Goal: Task Accomplishment & Management: Complete application form

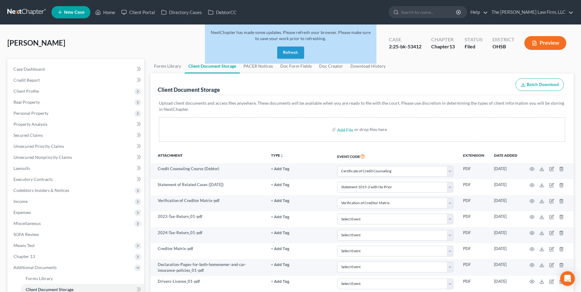
select select "7"
select select "52"
select select "61"
click at [286, 51] on button "Refresh" at bounding box center [290, 53] width 27 height 12
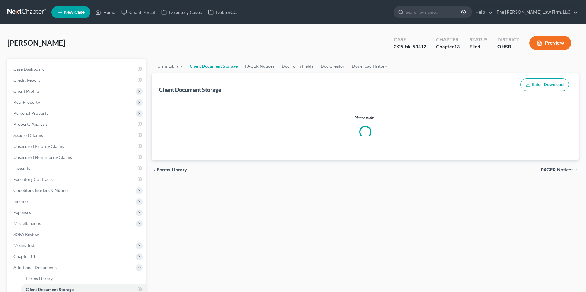
select select "7"
select select "52"
select select "61"
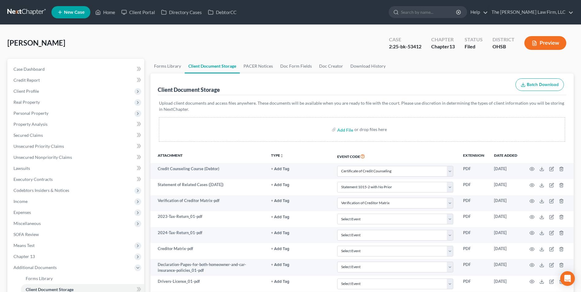
click at [441, 12] on input "search" at bounding box center [429, 11] width 56 height 11
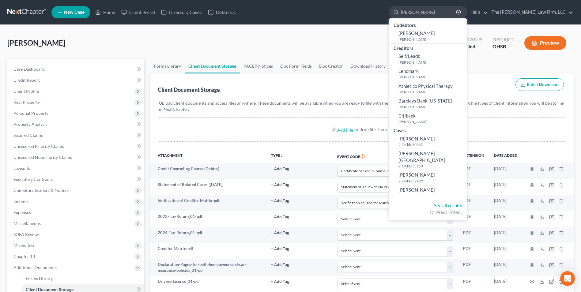
type input "[PERSON_NAME]"
click at [460, 170] on link "[PERSON_NAME] 2:24-bk-52422" at bounding box center [428, 177] width 78 height 15
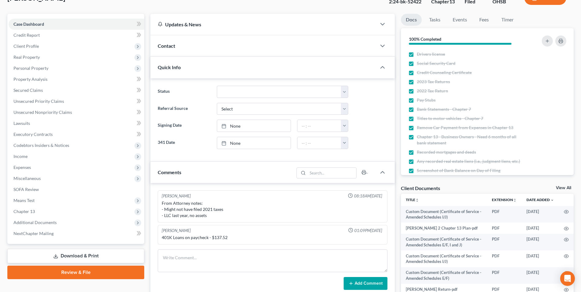
scroll to position [92, 0]
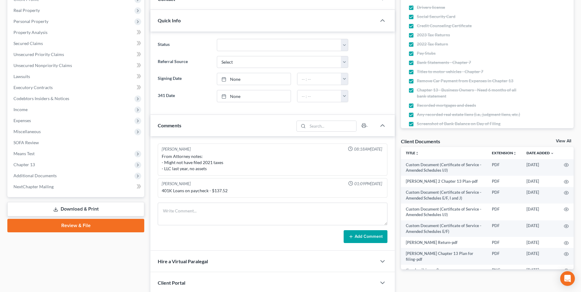
click at [53, 155] on span "Means Test" at bounding box center [77, 153] width 136 height 11
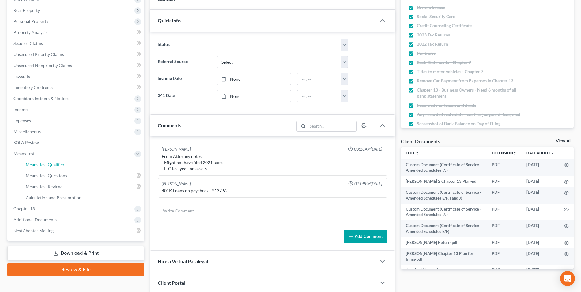
click at [57, 166] on span "Means Test Qualifier" at bounding box center [45, 164] width 39 height 5
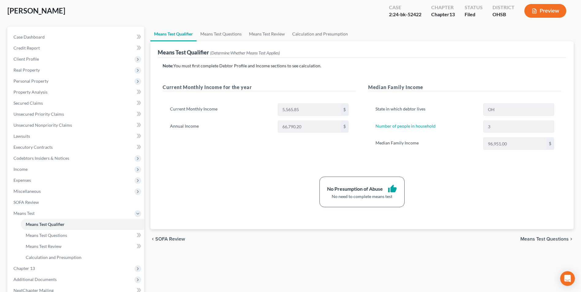
scroll to position [100, 0]
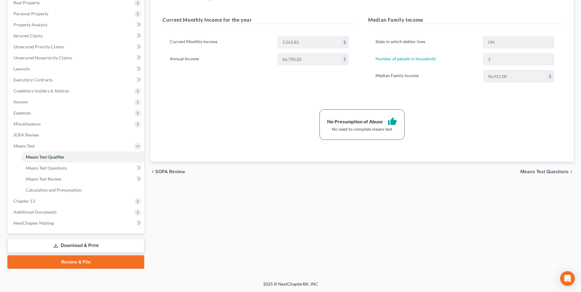
click at [74, 213] on span "Additional Documents" at bounding box center [77, 212] width 136 height 11
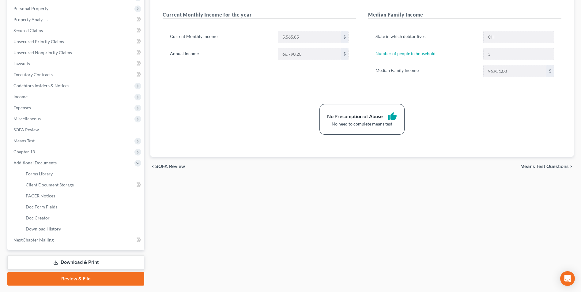
scroll to position [122, 0]
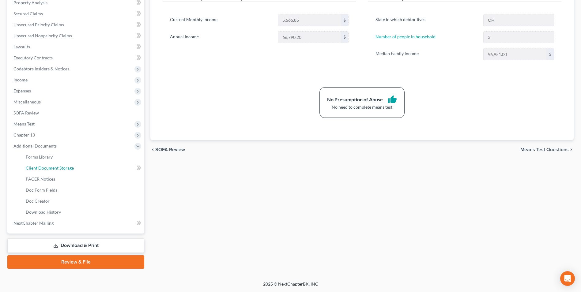
click at [78, 168] on link "Client Document Storage" at bounding box center [83, 168] width 124 height 11
select select "7"
select select "52"
select select "61"
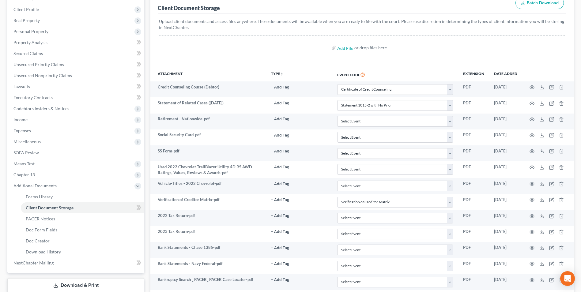
scroll to position [92, 0]
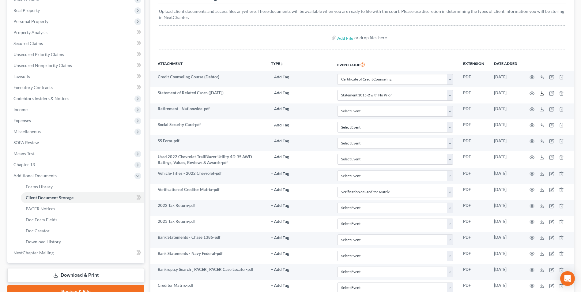
click at [542, 94] on icon at bounding box center [542, 93] width 5 height 5
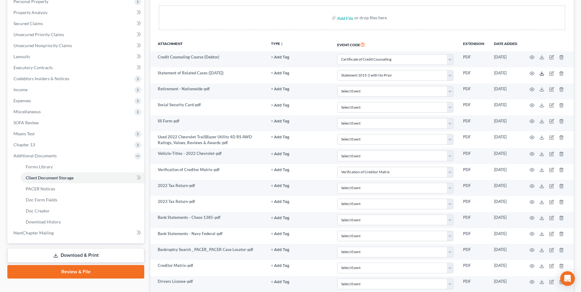
scroll to position [123, 0]
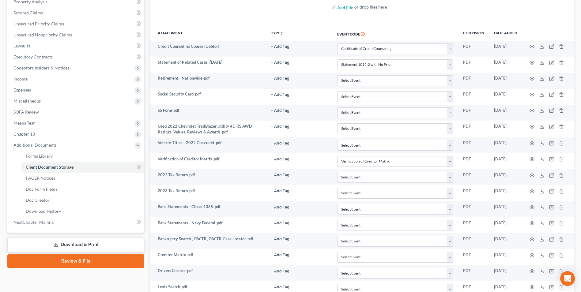
click at [82, 143] on span "Additional Documents" at bounding box center [77, 145] width 136 height 11
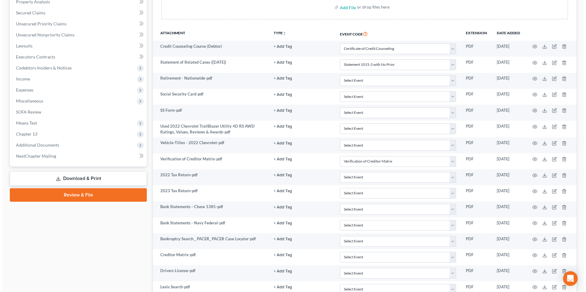
scroll to position [0, 0]
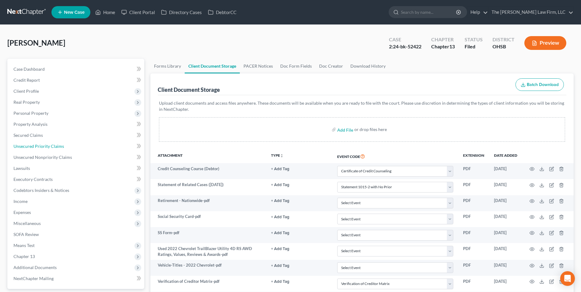
click at [74, 150] on link "Unsecured Priority Claims" at bounding box center [77, 146] width 136 height 11
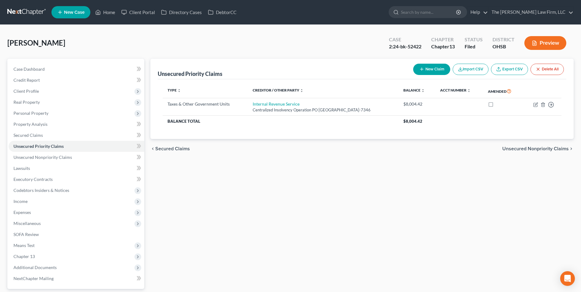
click at [74, 116] on span "Personal Property" at bounding box center [77, 113] width 136 height 11
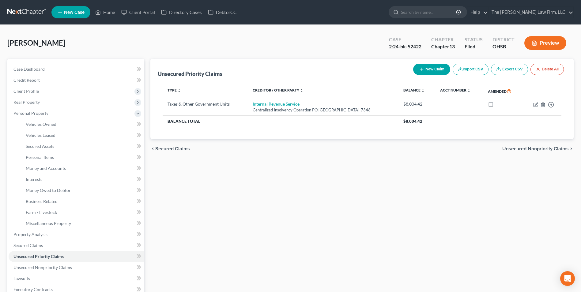
click at [75, 112] on span "Personal Property" at bounding box center [77, 113] width 136 height 11
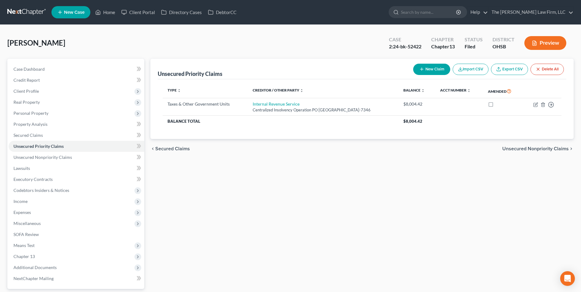
click at [70, 101] on span "Real Property" at bounding box center [77, 102] width 136 height 11
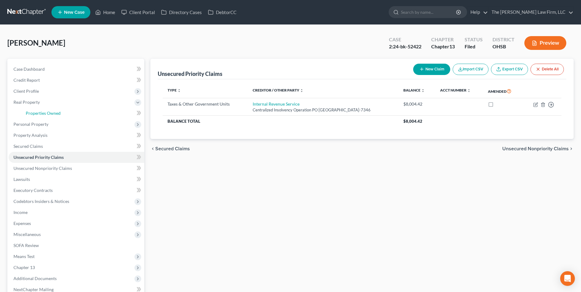
click at [76, 116] on link "Properties Owned" at bounding box center [83, 113] width 124 height 11
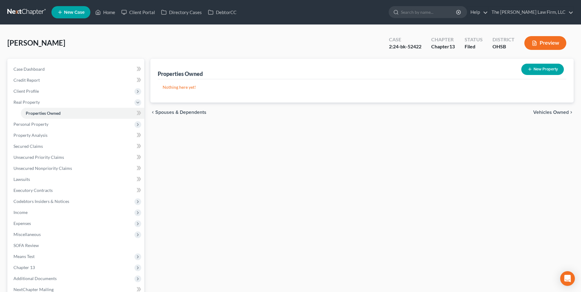
click at [71, 107] on span "Real Property" at bounding box center [77, 102] width 136 height 11
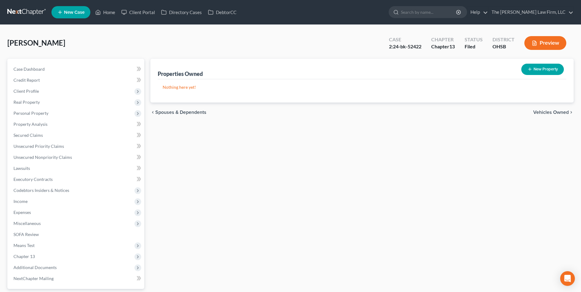
click at [72, 114] on span "Personal Property" at bounding box center [77, 113] width 136 height 11
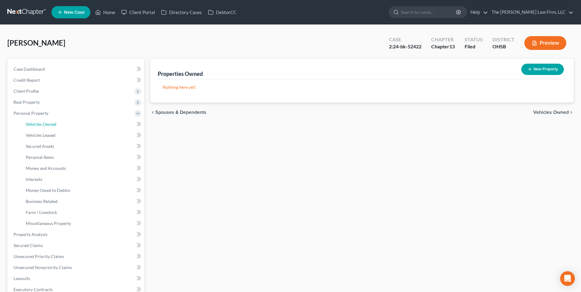
click at [80, 126] on link "Vehicles Owned" at bounding box center [83, 124] width 124 height 11
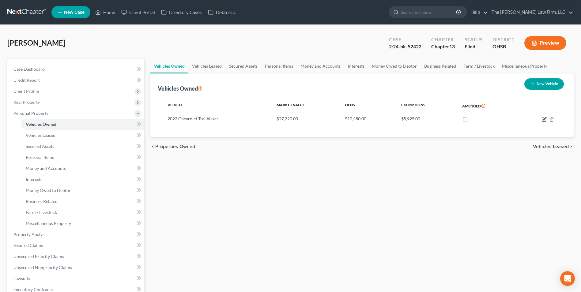
click at [545, 121] on icon "button" at bounding box center [544, 120] width 4 height 4
select select "0"
select select "4"
select select "2"
select select "0"
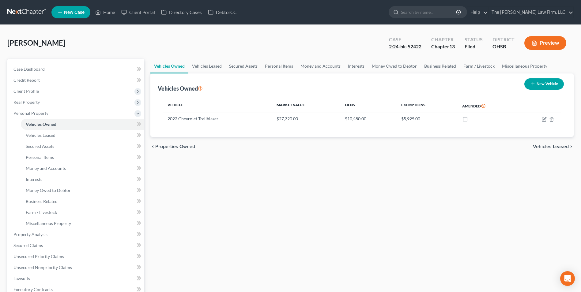
select select "45"
select select "0"
select select "2"
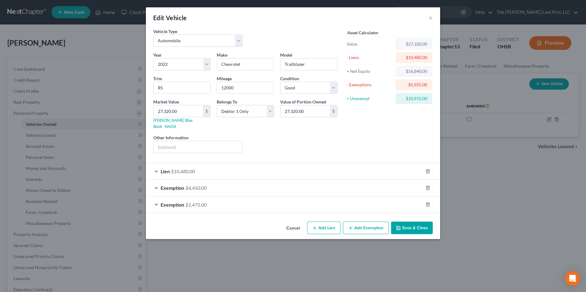
click at [342, 170] on div "Lien $10,480.00" at bounding box center [284, 171] width 277 height 16
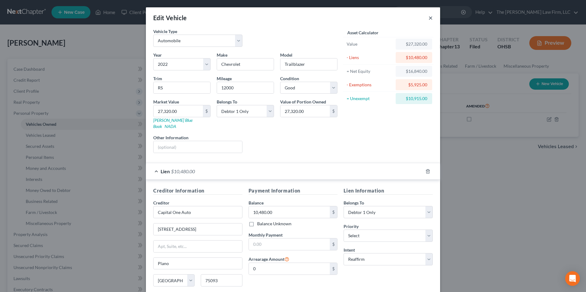
click at [429, 17] on button "×" at bounding box center [430, 17] width 4 height 7
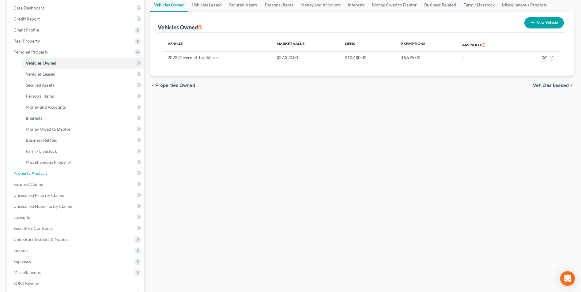
click at [80, 177] on link "Property Analysis" at bounding box center [77, 173] width 136 height 11
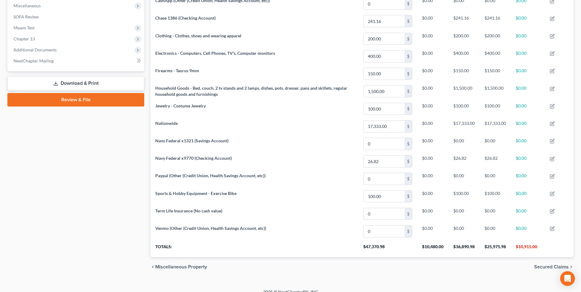
scroll to position [226, 0]
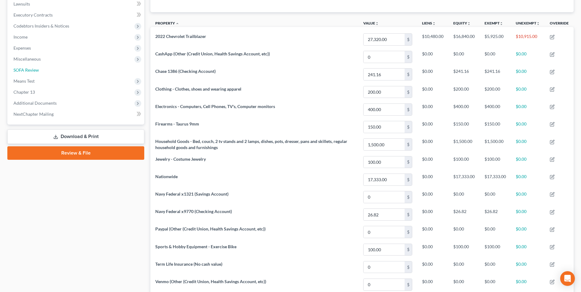
click at [59, 70] on link "SOFA Review" at bounding box center [77, 70] width 136 height 11
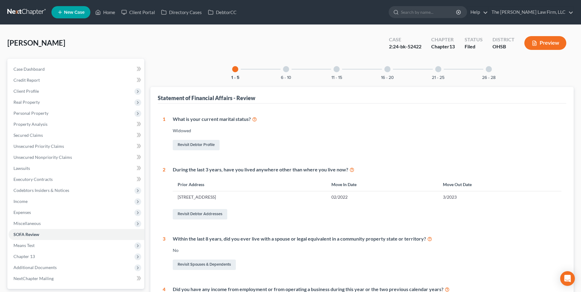
click at [287, 69] on div at bounding box center [286, 69] width 6 height 6
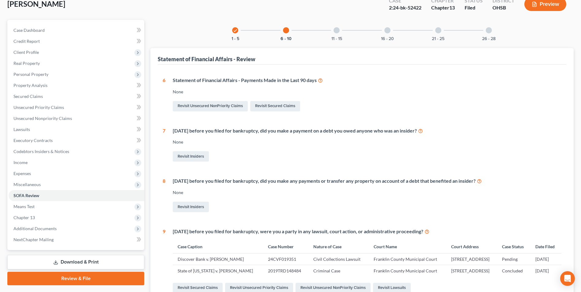
scroll to position [16, 0]
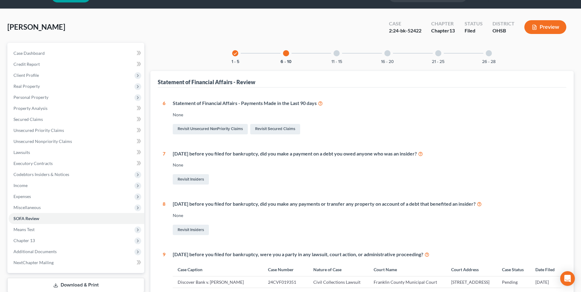
click at [69, 96] on span "Personal Property" at bounding box center [77, 97] width 136 height 11
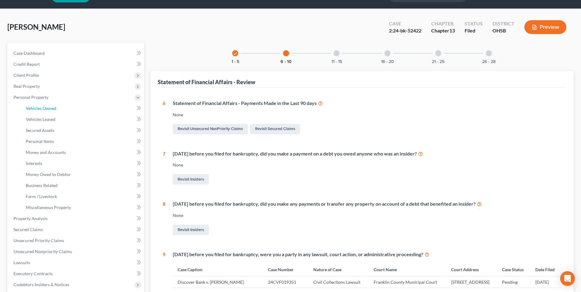
click at [70, 108] on link "Vehicles Owned" at bounding box center [83, 108] width 124 height 11
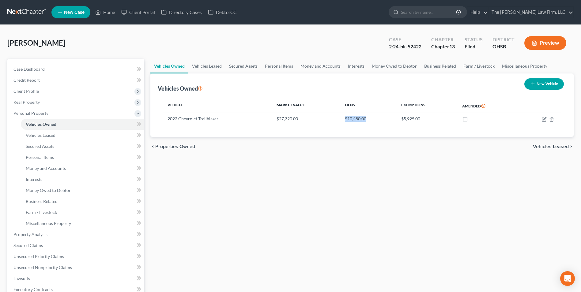
drag, startPoint x: 367, startPoint y: 121, endPoint x: 327, endPoint y: 120, distance: 40.2
click at [327, 120] on tr "2022 Chevrolet Trailblazer $27,320.00 $10,480.00 $5,925.00" at bounding box center [362, 119] width 399 height 12
drag, startPoint x: 327, startPoint y: 120, endPoint x: 367, endPoint y: 117, distance: 39.3
click at [367, 117] on td "$10,480.00" at bounding box center [368, 119] width 56 height 12
drag, startPoint x: 367, startPoint y: 117, endPoint x: 354, endPoint y: 118, distance: 12.9
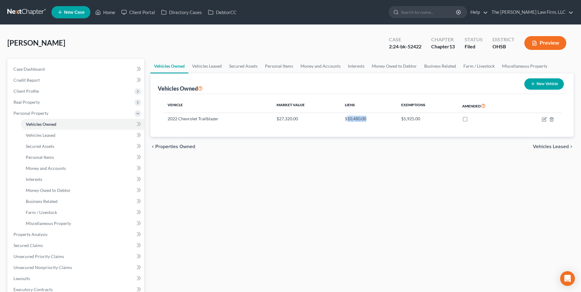
click at [354, 118] on td "$10,480.00" at bounding box center [368, 119] width 56 height 12
copy td "10,480.00"
click at [48, 109] on span "Personal Property" at bounding box center [77, 113] width 136 height 11
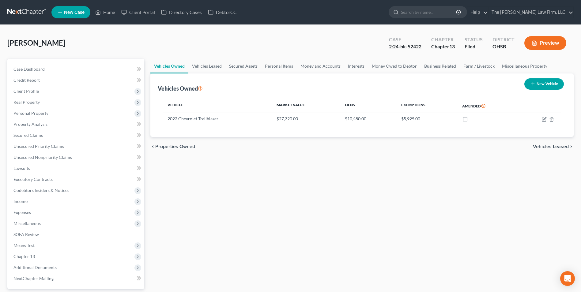
click at [48, 114] on span "Personal Property" at bounding box center [77, 113] width 136 height 11
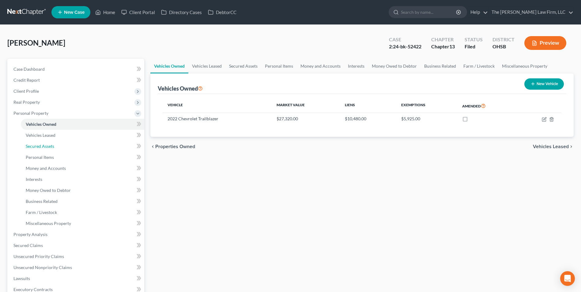
click at [47, 150] on link "Secured Assets" at bounding box center [83, 146] width 124 height 11
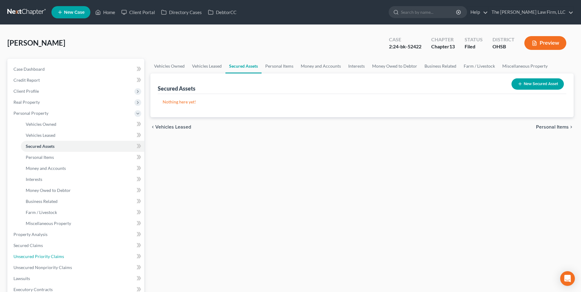
click at [51, 256] on span "Unsecured Priority Claims" at bounding box center [38, 256] width 51 height 5
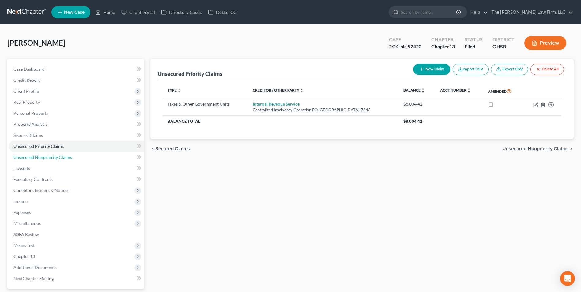
click at [66, 156] on span "Unsecured Nonpriority Claims" at bounding box center [42, 157] width 59 height 5
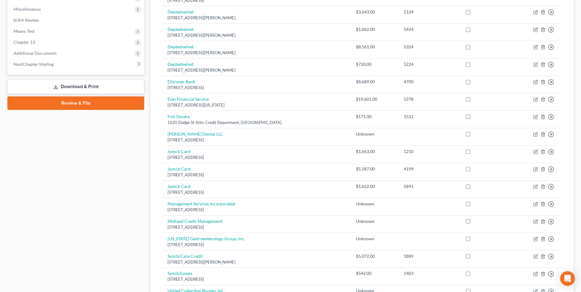
scroll to position [81, 0]
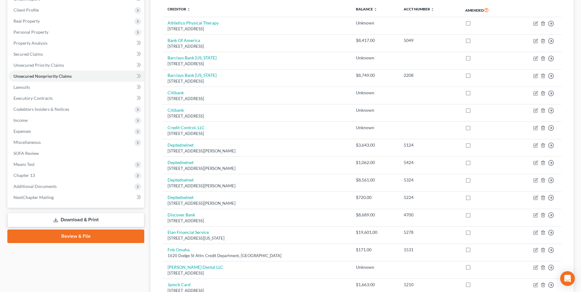
click at [66, 184] on span "Additional Documents" at bounding box center [77, 186] width 136 height 11
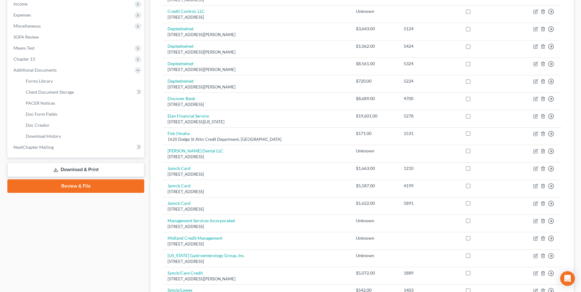
scroll to position [234, 0]
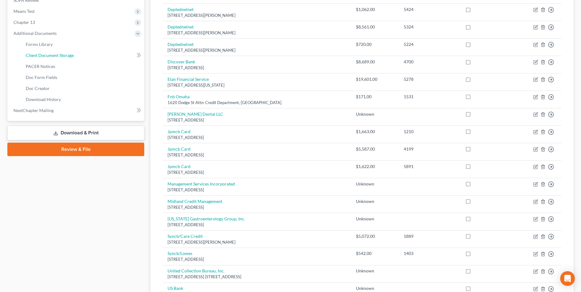
click at [63, 54] on span "Client Document Storage" at bounding box center [50, 55] width 48 height 5
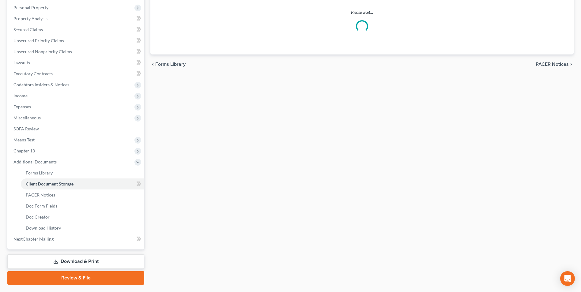
scroll to position [40, 0]
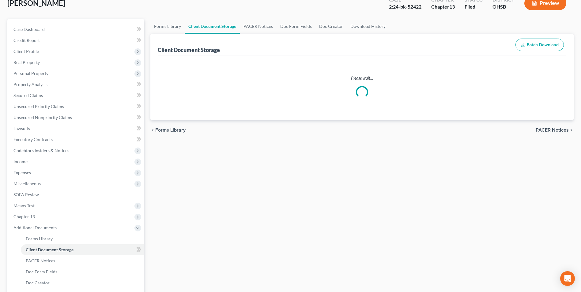
select select "7"
select select "52"
select select "61"
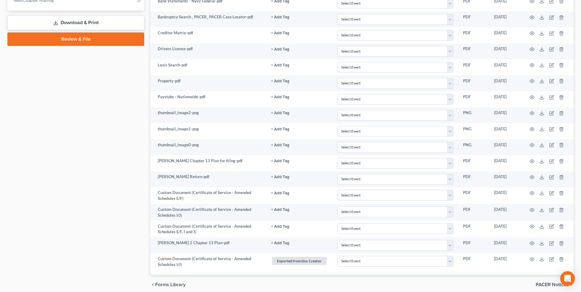
scroll to position [360, 0]
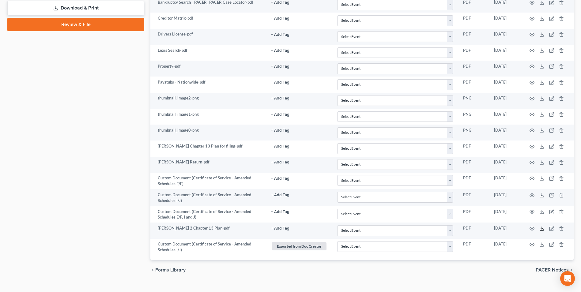
click at [542, 230] on line at bounding box center [542, 228] width 0 height 2
click at [541, 147] on icon at bounding box center [542, 146] width 5 height 5
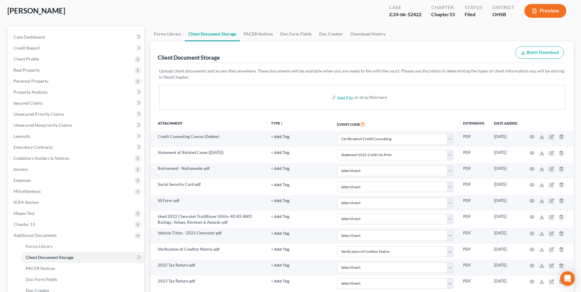
scroll to position [0, 0]
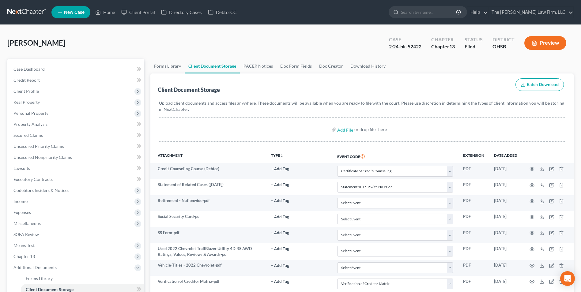
click at [443, 12] on input "search" at bounding box center [429, 11] width 56 height 11
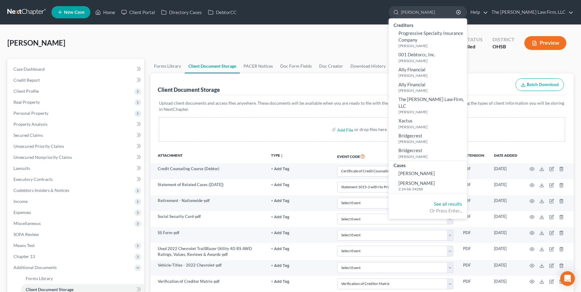
type input "[PERSON_NAME]"
click at [463, 179] on link "[PERSON_NAME] 2:24-bk-54288" at bounding box center [428, 186] width 78 height 15
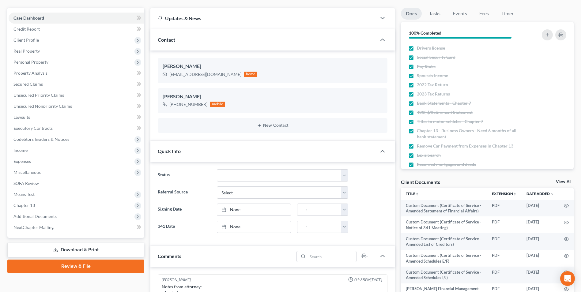
scroll to position [123, 0]
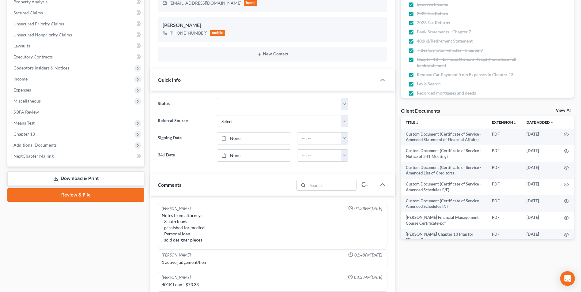
click at [63, 123] on span "Means Test" at bounding box center [77, 123] width 136 height 11
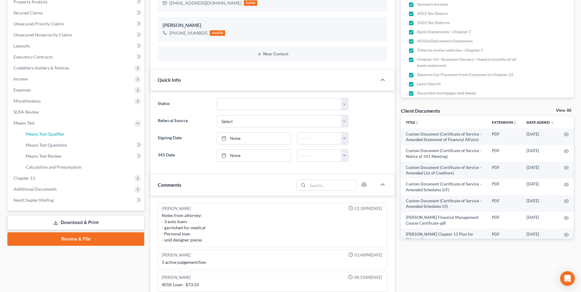
click at [68, 136] on link "Means Test Qualifier" at bounding box center [83, 134] width 124 height 11
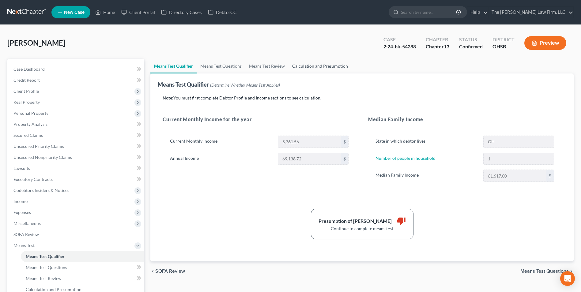
click at [310, 69] on link "Calculation and Presumption" at bounding box center [320, 66] width 63 height 15
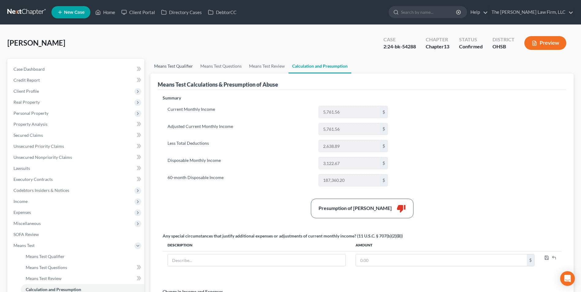
click at [175, 68] on link "Means Test Qualifier" at bounding box center [173, 66] width 46 height 15
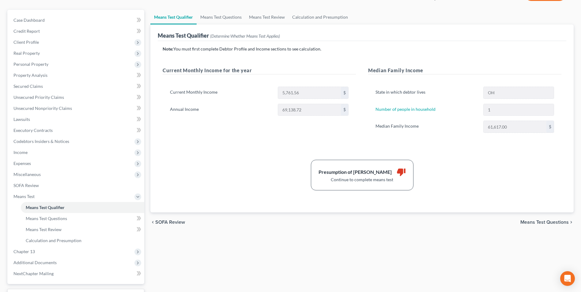
scroll to position [92, 0]
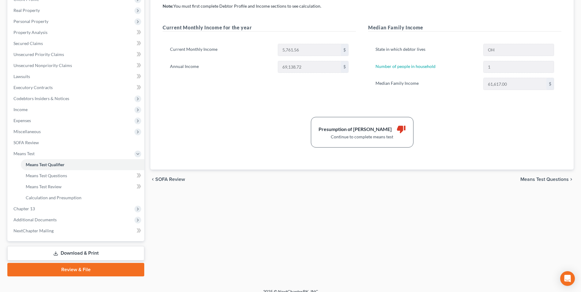
click at [94, 158] on span "Means Test" at bounding box center [77, 153] width 136 height 11
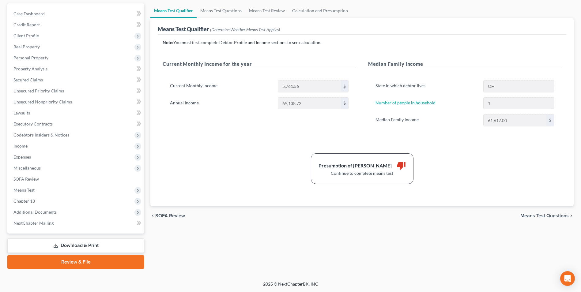
scroll to position [55, 0]
click at [62, 64] on link "Property Analysis" at bounding box center [77, 68] width 136 height 11
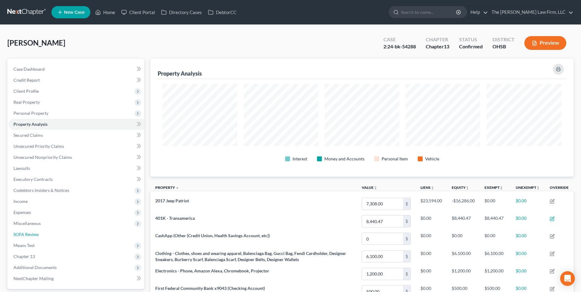
click at [60, 238] on link "SOFA Review" at bounding box center [77, 234] width 136 height 11
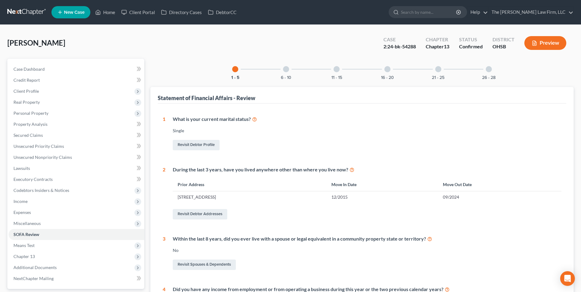
click at [287, 73] on div "6 - 10" at bounding box center [286, 69] width 21 height 21
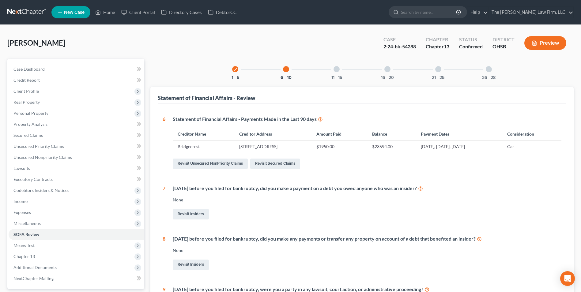
click at [70, 99] on span "Real Property" at bounding box center [77, 102] width 136 height 11
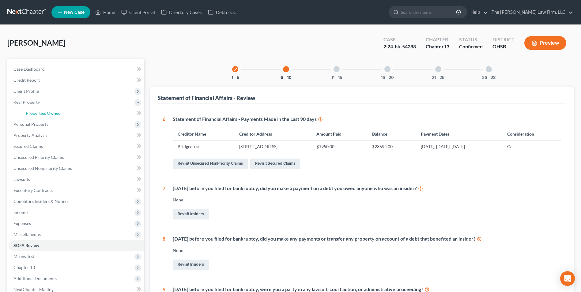
click at [70, 114] on link "Properties Owned" at bounding box center [83, 113] width 124 height 11
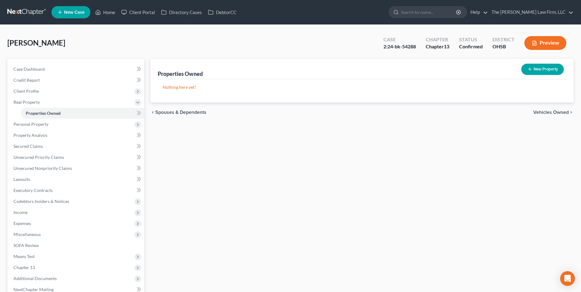
click at [68, 105] on span "Real Property" at bounding box center [77, 102] width 136 height 11
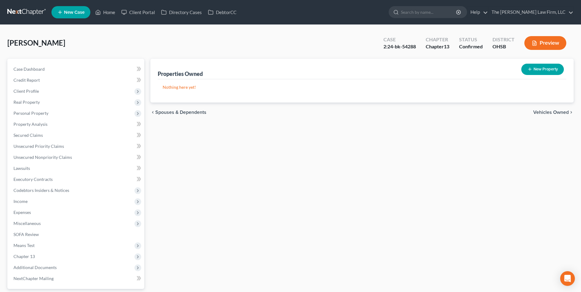
click at [67, 114] on span "Personal Property" at bounding box center [77, 113] width 136 height 11
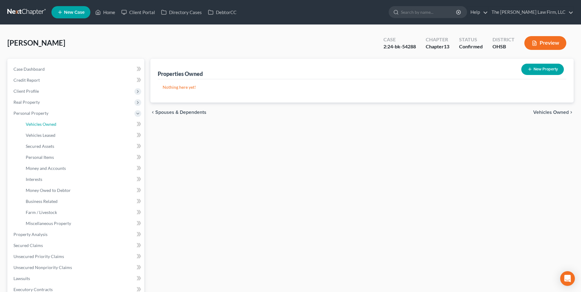
click at [76, 127] on link "Vehicles Owned" at bounding box center [83, 124] width 124 height 11
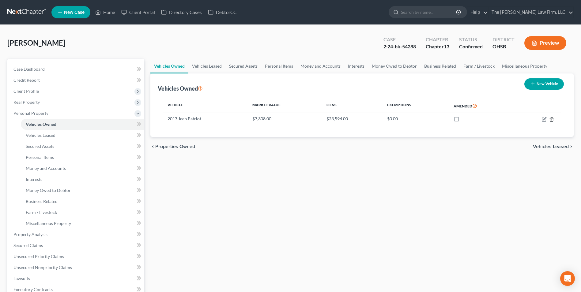
click at [553, 119] on icon "button" at bounding box center [552, 119] width 5 height 5
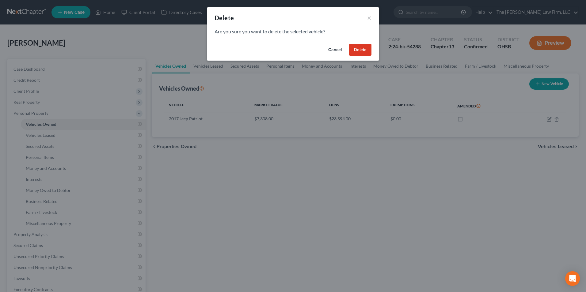
click at [339, 51] on button "Cancel" at bounding box center [334, 50] width 23 height 12
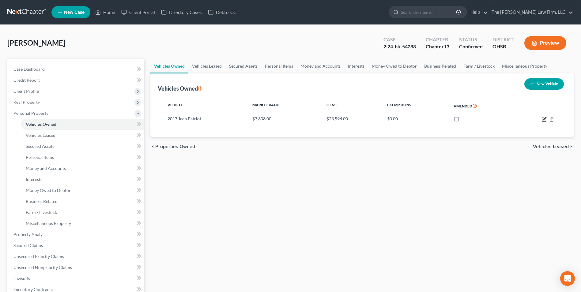
click at [544, 121] on icon "button" at bounding box center [544, 119] width 5 height 5
select select "0"
select select "9"
select select "2"
select select "0"
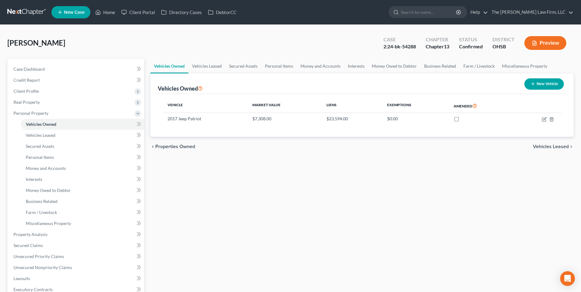
select select "3"
select select "0"
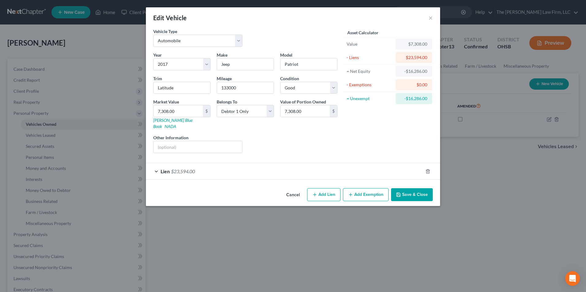
click at [264, 169] on div "Lien $23,594.00" at bounding box center [284, 171] width 277 height 16
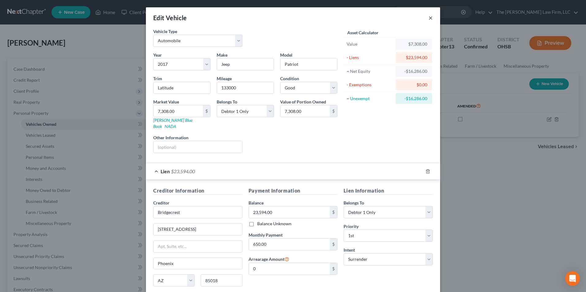
click at [428, 18] on button "×" at bounding box center [430, 17] width 4 height 7
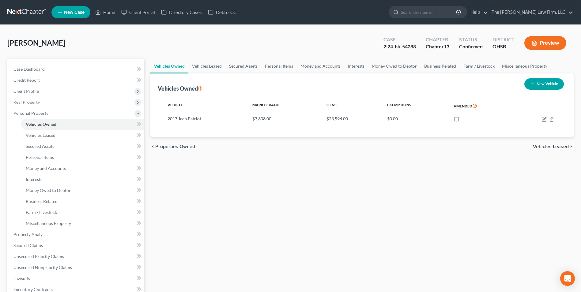
click at [61, 93] on span "Client Profile" at bounding box center [77, 91] width 136 height 11
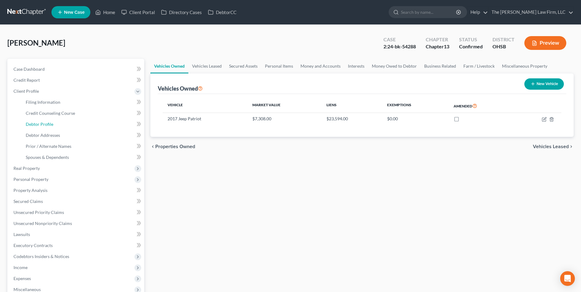
click at [63, 129] on link "Debtor Profile" at bounding box center [83, 124] width 124 height 11
select select "0"
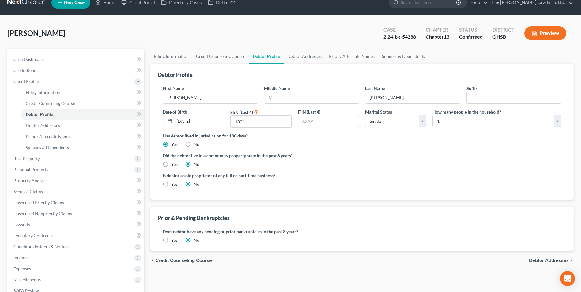
scroll to position [122, 0]
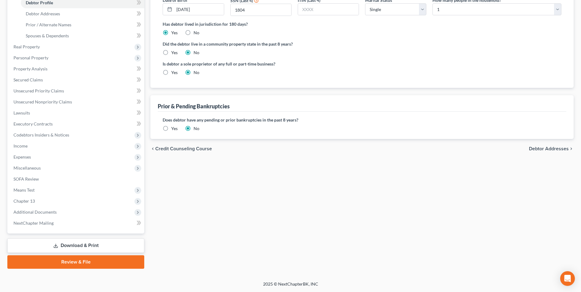
click at [65, 156] on span "Expenses" at bounding box center [77, 157] width 136 height 11
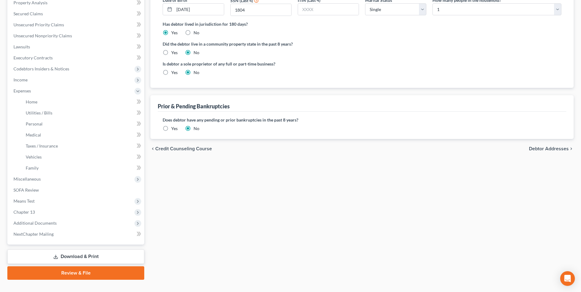
click at [71, 96] on span "Expenses" at bounding box center [77, 91] width 136 height 11
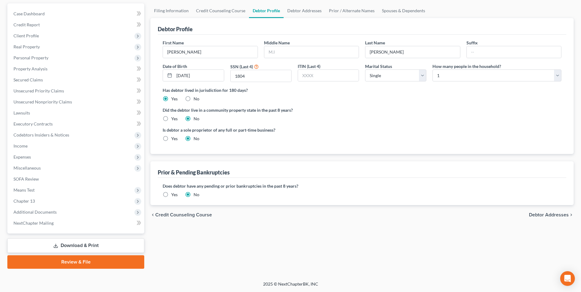
click at [40, 156] on span "Expenses" at bounding box center [77, 157] width 136 height 11
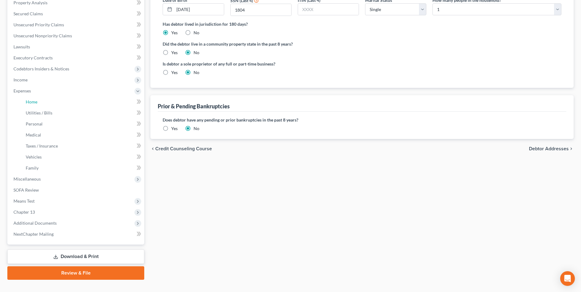
click at [47, 102] on link "Home" at bounding box center [83, 102] width 124 height 11
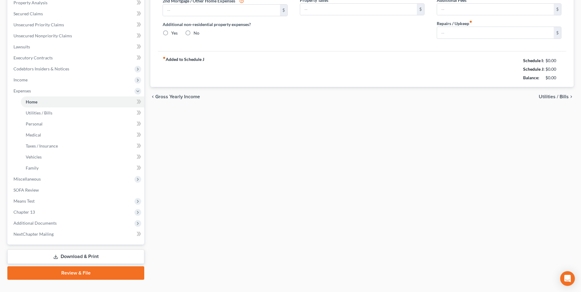
type input "1,340.00"
type input "0.00"
radio input "true"
type input "15.00"
type input "0.00"
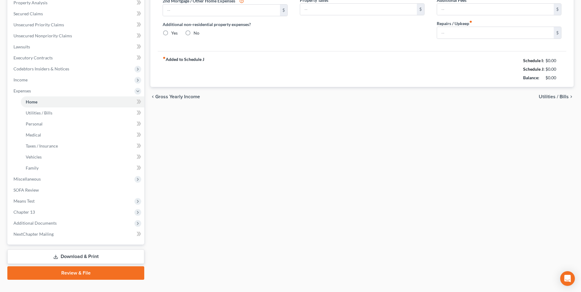
type input "0.00"
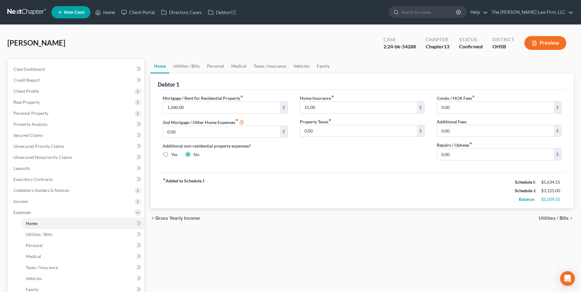
click at [39, 113] on span "Personal Property" at bounding box center [30, 113] width 35 height 5
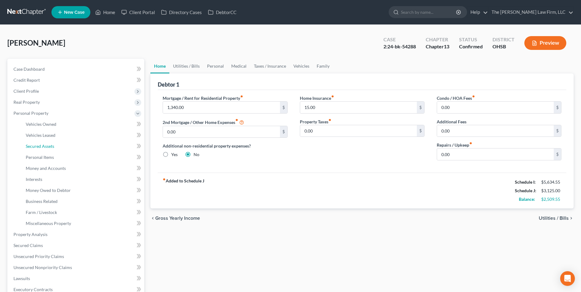
click at [41, 145] on span "Secured Assets" at bounding box center [40, 146] width 29 height 5
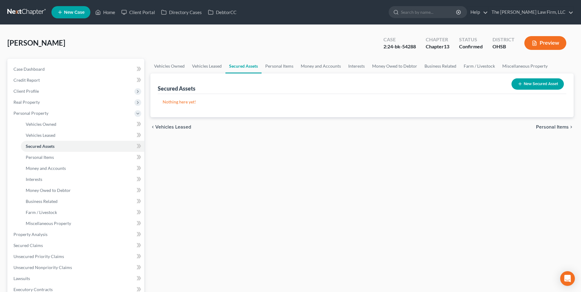
click at [73, 104] on span "Real Property" at bounding box center [77, 102] width 136 height 11
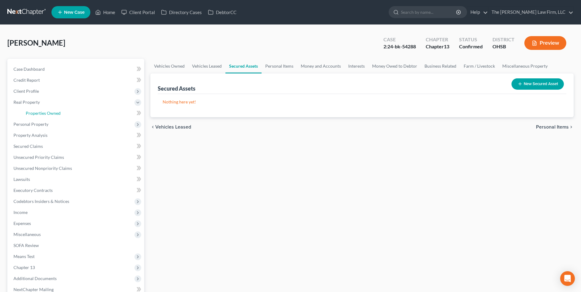
click at [72, 113] on link "Properties Owned" at bounding box center [83, 113] width 124 height 11
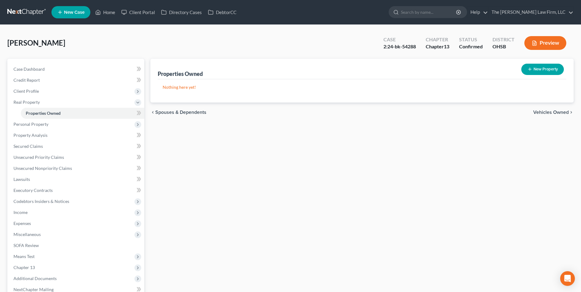
click at [104, 117] on link "Properties Owned" at bounding box center [83, 113] width 124 height 11
click at [55, 101] on span "Real Property" at bounding box center [77, 102] width 136 height 11
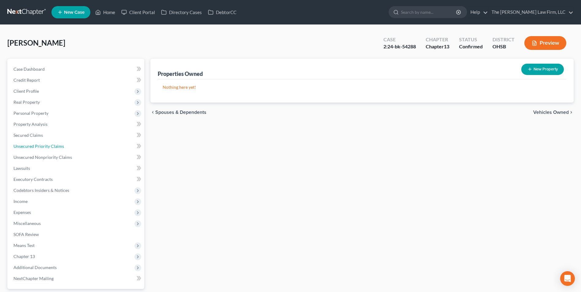
click at [64, 146] on link "Unsecured Priority Claims" at bounding box center [77, 146] width 136 height 11
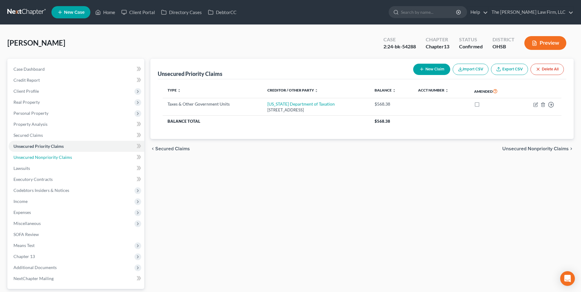
click at [56, 162] on link "Unsecured Nonpriority Claims" at bounding box center [77, 157] width 136 height 11
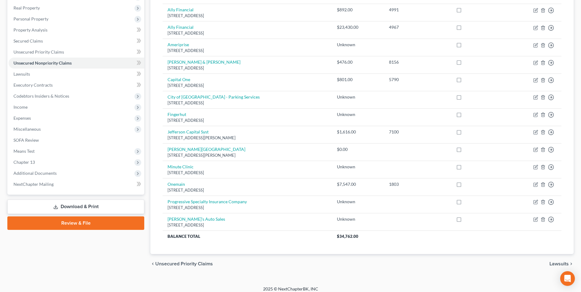
scroll to position [99, 0]
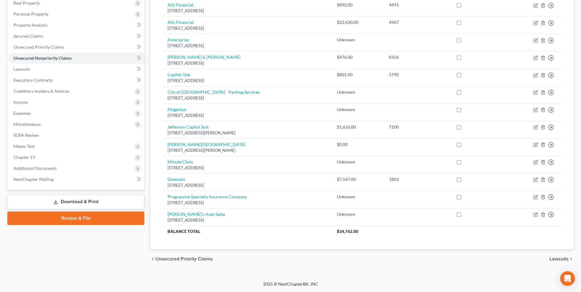
click at [70, 163] on span "Additional Documents" at bounding box center [77, 168] width 136 height 11
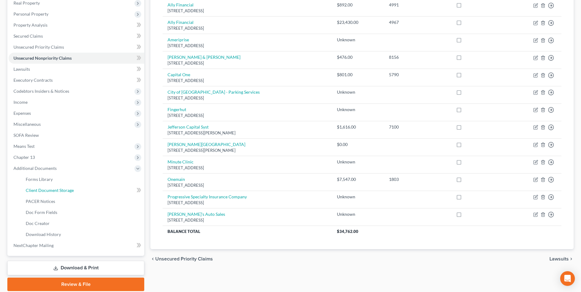
click at [73, 190] on span "Client Document Storage" at bounding box center [50, 190] width 48 height 5
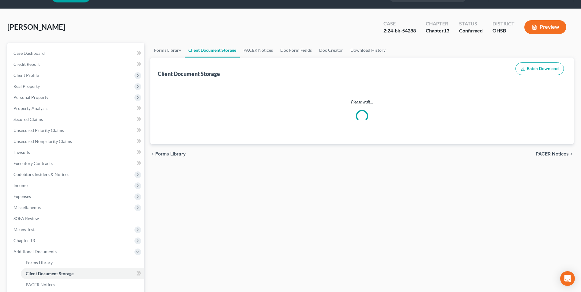
scroll to position [2, 0]
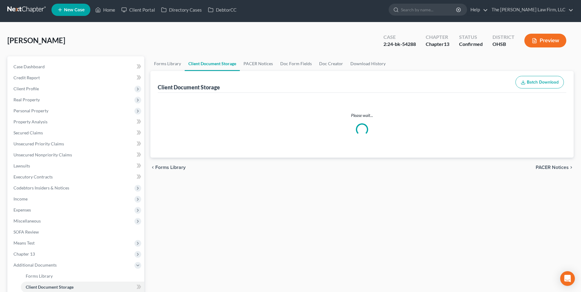
select select "7"
select select "52"
select select "61"
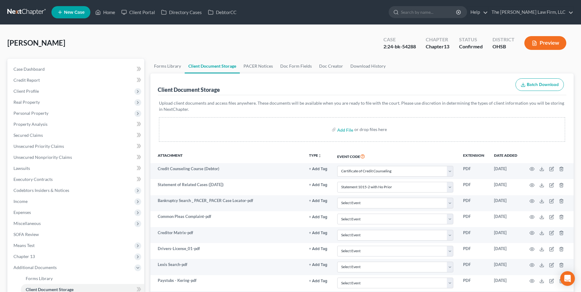
scroll to position [343, 0]
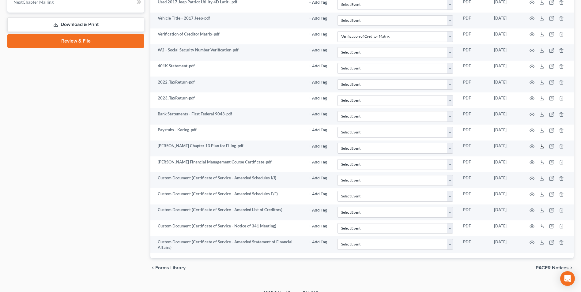
click at [542, 147] on polyline at bounding box center [542, 146] width 2 height 1
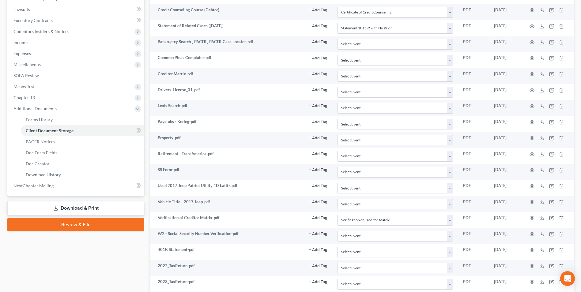
scroll to position [0, 0]
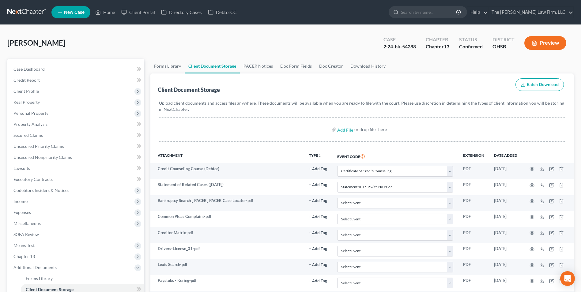
click at [434, 12] on input "search" at bounding box center [429, 11] width 56 height 11
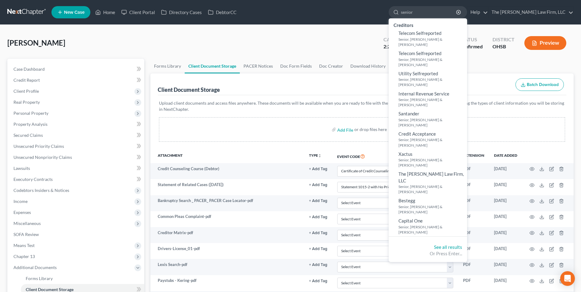
type input "senior"
click at [462, 245] on link "See all results" at bounding box center [448, 248] width 28 height 6
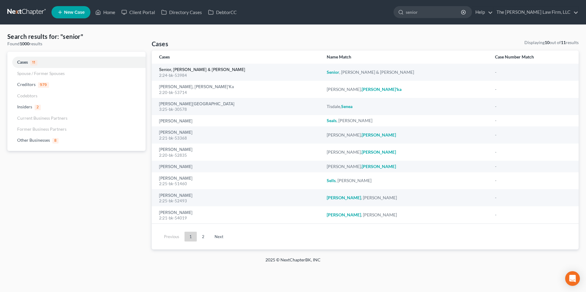
click at [201, 68] on link "Senior, [PERSON_NAME] & [PERSON_NAME]" at bounding box center [202, 70] width 86 height 4
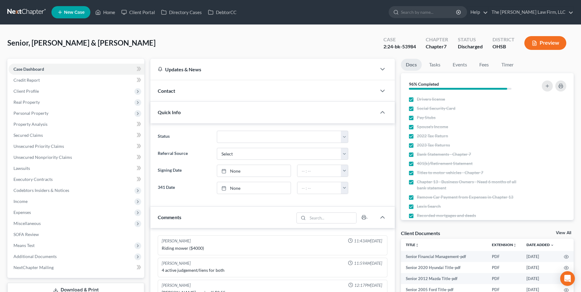
click at [261, 100] on div "Contact" at bounding box center [263, 90] width 226 height 21
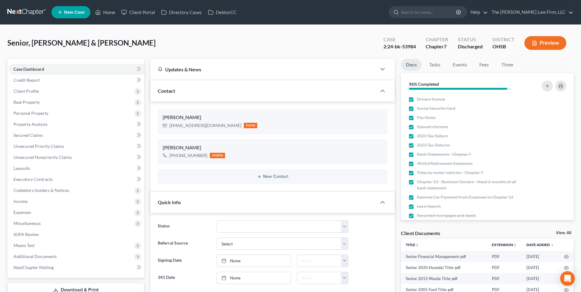
click at [261, 99] on div "Contact" at bounding box center [263, 90] width 226 height 21
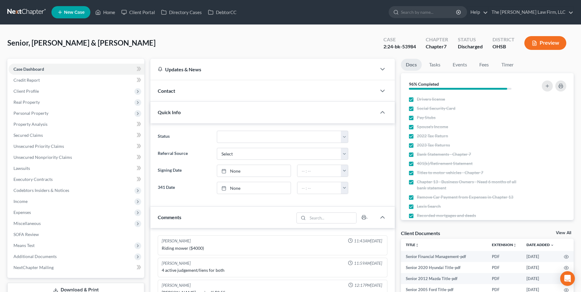
click at [270, 72] on div "Updates & News" at bounding box center [263, 69] width 211 height 6
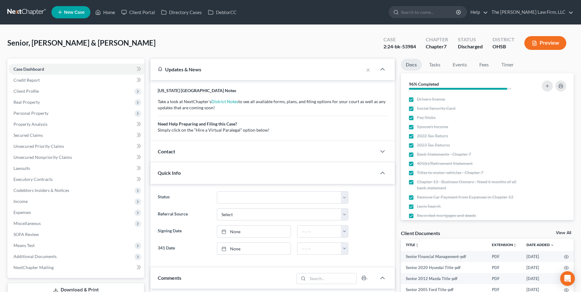
click at [270, 72] on div "Updates & News" at bounding box center [257, 69] width 199 height 6
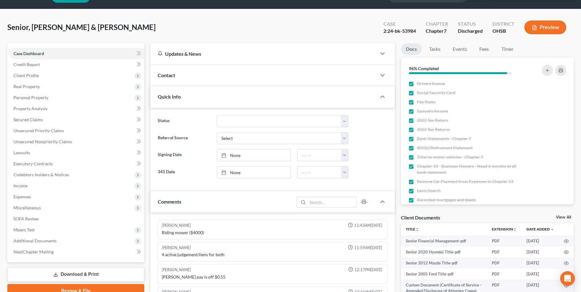
scroll to position [31, 0]
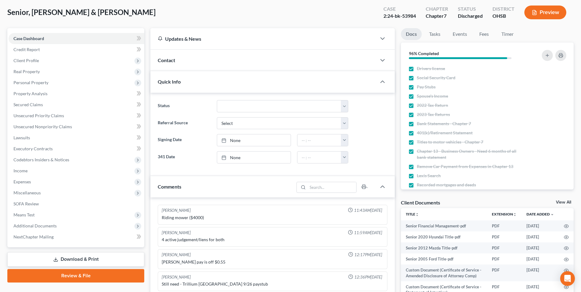
click at [82, 230] on span "Additional Documents" at bounding box center [77, 226] width 136 height 11
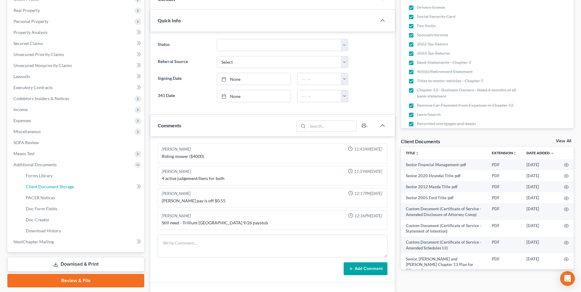
click at [88, 190] on link "Client Document Storage" at bounding box center [83, 186] width 124 height 11
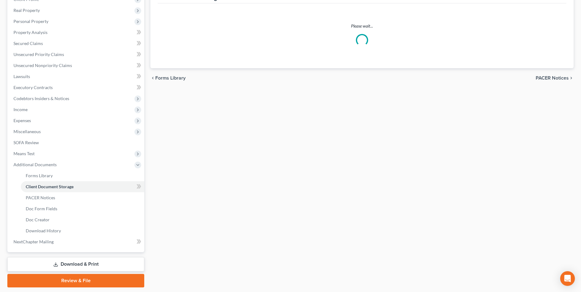
scroll to position [60, 0]
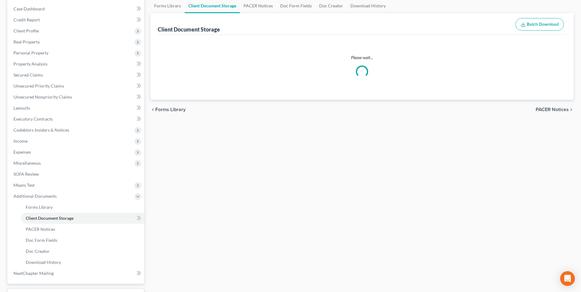
select select "7"
select select "52"
select select "61"
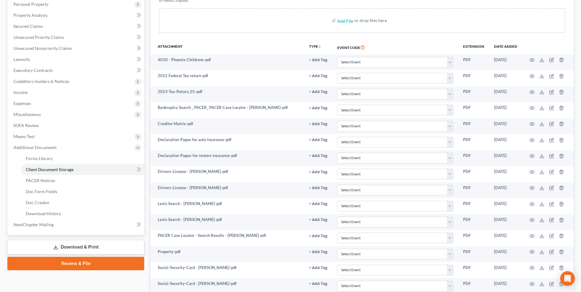
scroll to position [100, 0]
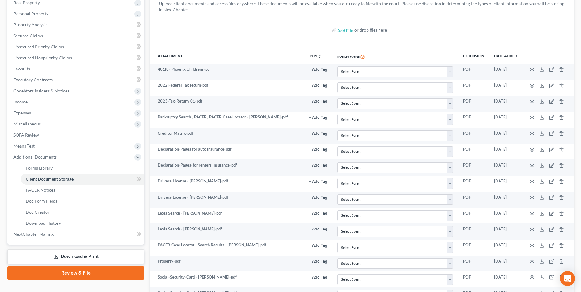
click at [88, 146] on span "Means Test" at bounding box center [77, 146] width 136 height 11
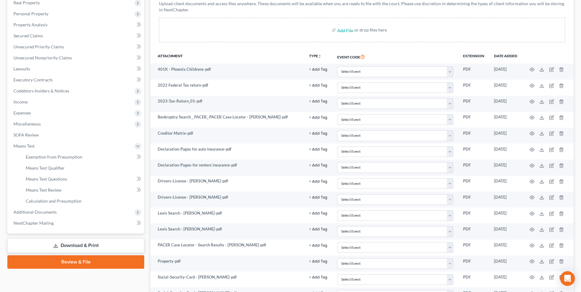
click at [85, 141] on span "Means Test" at bounding box center [77, 146] width 136 height 11
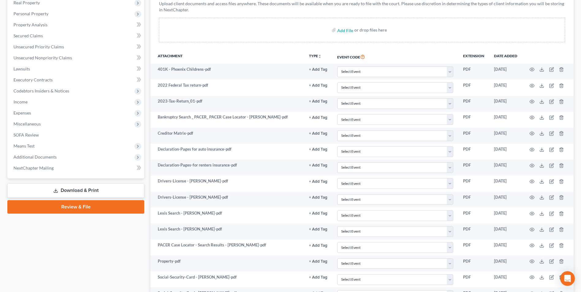
click at [84, 156] on span "Additional Documents" at bounding box center [77, 157] width 136 height 11
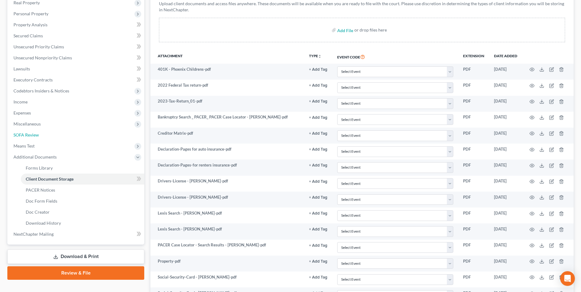
click at [91, 137] on link "SOFA Review" at bounding box center [77, 135] width 136 height 11
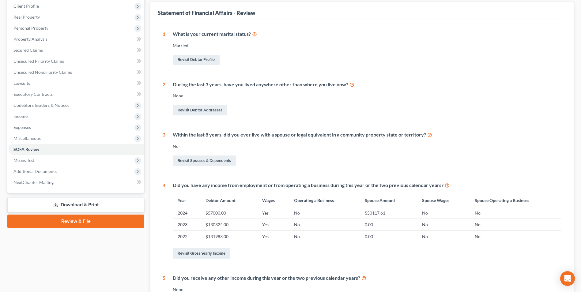
scroll to position [77, 0]
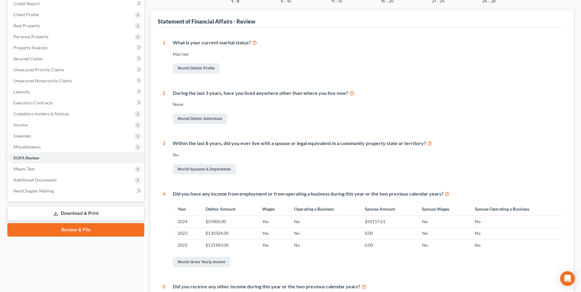
click at [95, 146] on span "Miscellaneous" at bounding box center [77, 147] width 136 height 11
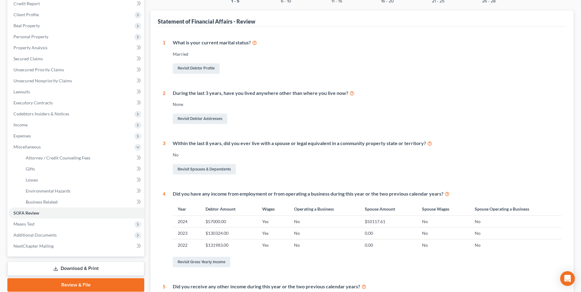
click at [46, 146] on span "Miscellaneous" at bounding box center [77, 147] width 136 height 11
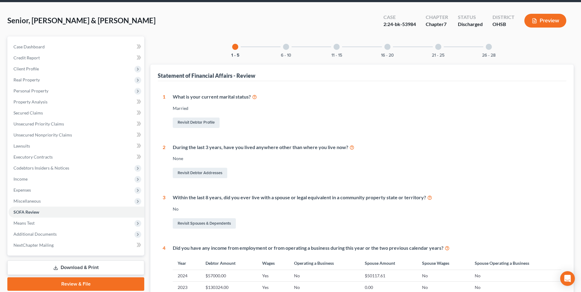
scroll to position [31, 0]
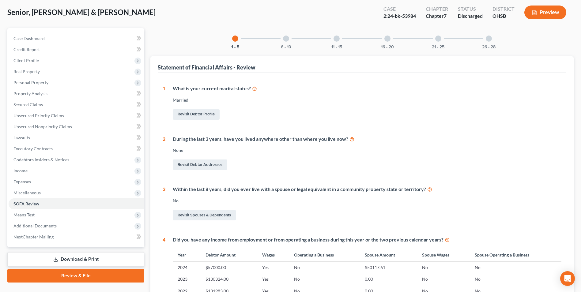
click at [540, 13] on button "Preview" at bounding box center [546, 13] width 42 height 14
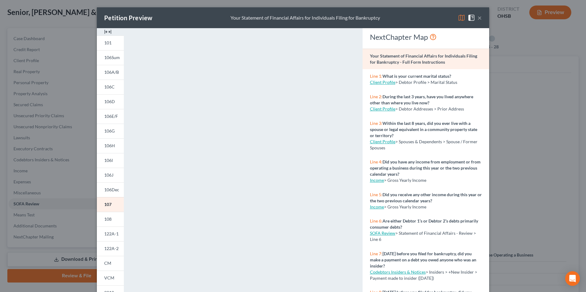
click at [478, 19] on button "×" at bounding box center [480, 17] width 4 height 7
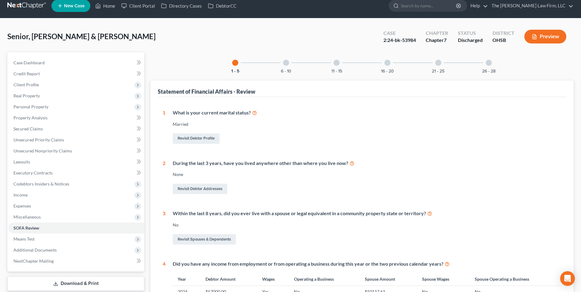
scroll to position [0, 0]
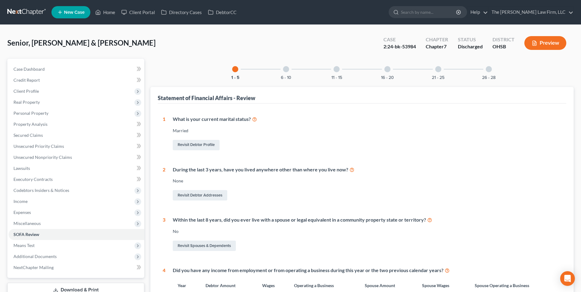
click at [75, 255] on span "Additional Documents" at bounding box center [77, 256] width 136 height 11
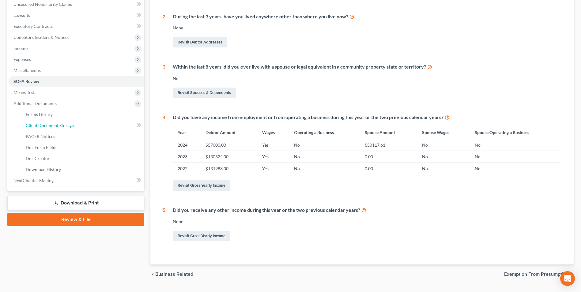
click at [95, 124] on link "Client Document Storage" at bounding box center [83, 125] width 124 height 11
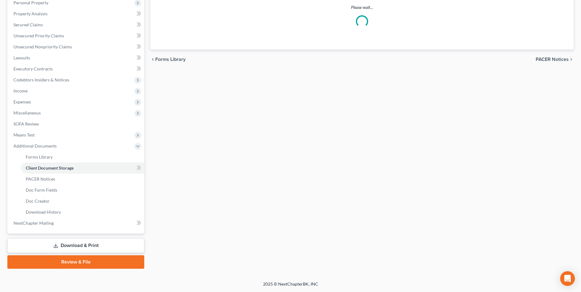
scroll to position [40, 0]
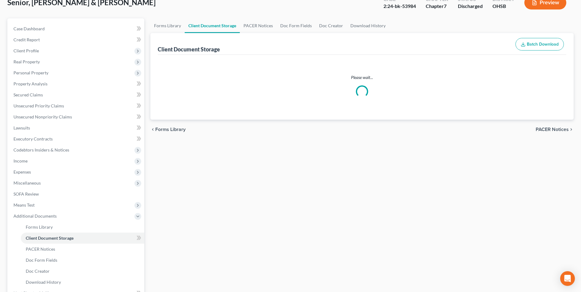
select select "7"
select select "52"
select select "61"
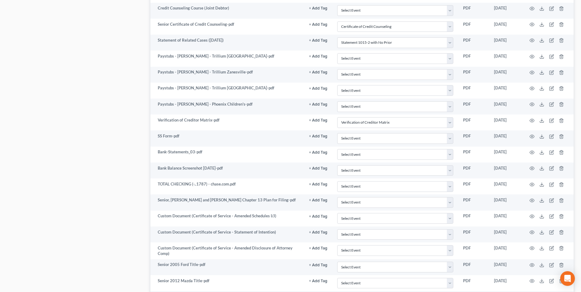
scroll to position [473, 0]
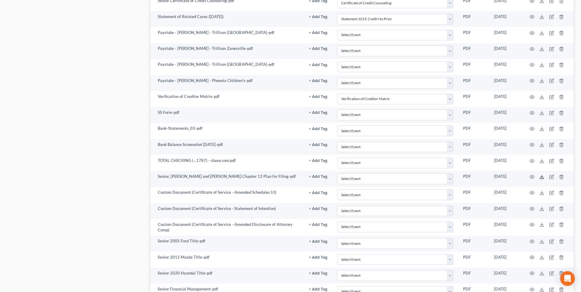
click at [542, 179] on icon at bounding box center [542, 177] width 5 height 5
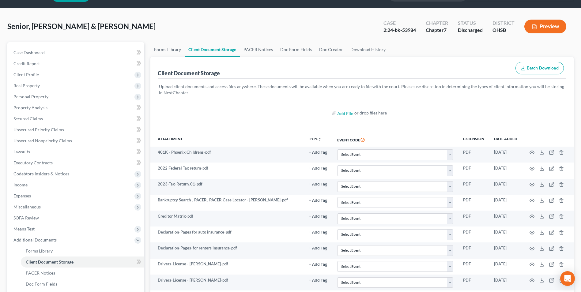
scroll to position [8, 0]
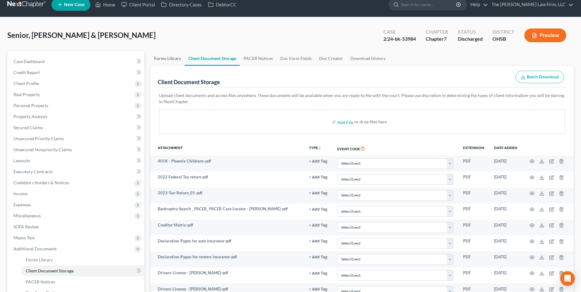
click at [158, 59] on link "Forms Library" at bounding box center [167, 58] width 34 height 15
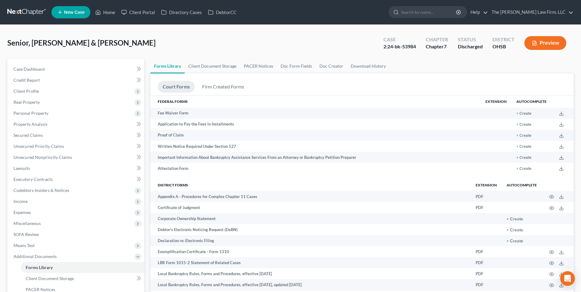
click at [50, 89] on span "Client Profile" at bounding box center [77, 91] width 136 height 11
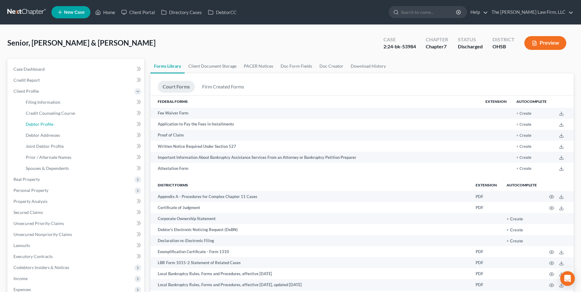
click at [50, 124] on span "Debtor Profile" at bounding box center [40, 124] width 28 height 5
select select "1"
select select "3"
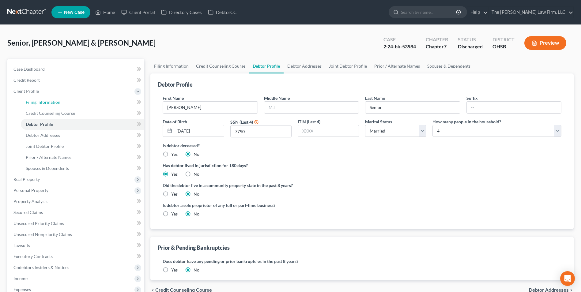
click at [68, 105] on link "Filing Information" at bounding box center [83, 102] width 124 height 11
select select "1"
select select "0"
select select "36"
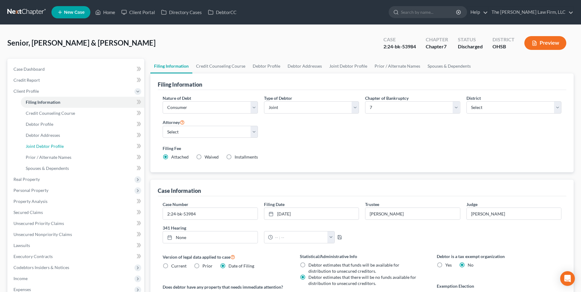
click at [87, 150] on link "Joint Debtor Profile" at bounding box center [83, 146] width 124 height 11
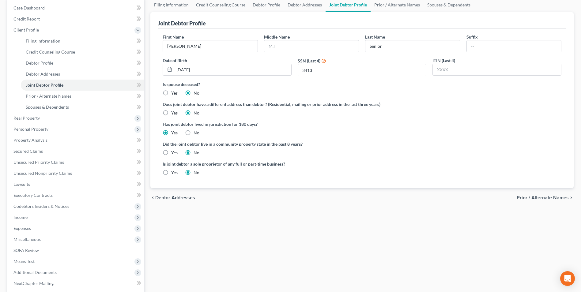
scroll to position [92, 0]
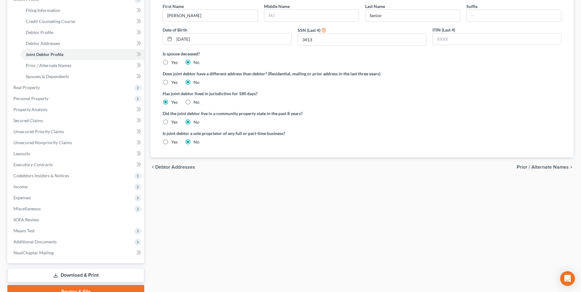
click at [73, 235] on span "Means Test" at bounding box center [77, 231] width 136 height 11
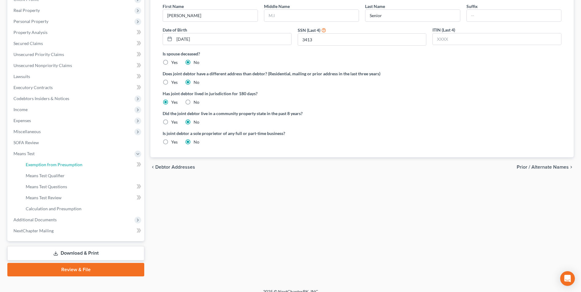
click at [79, 166] on span "Exemption from Presumption" at bounding box center [54, 164] width 57 height 5
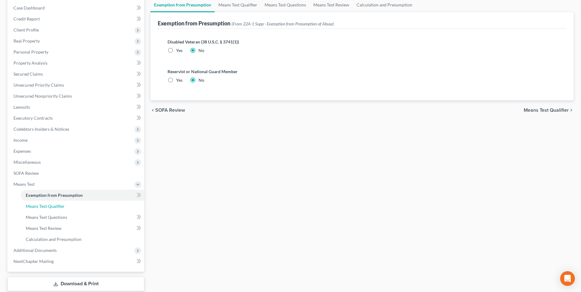
click at [66, 207] on link "Means Test Qualifier" at bounding box center [83, 206] width 124 height 11
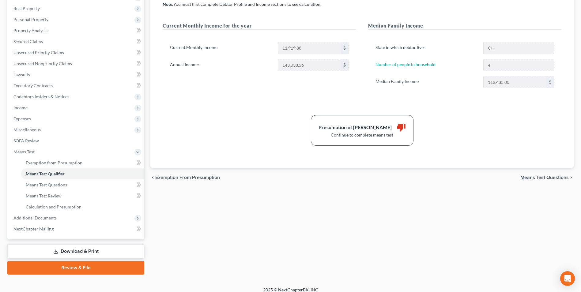
scroll to position [100, 0]
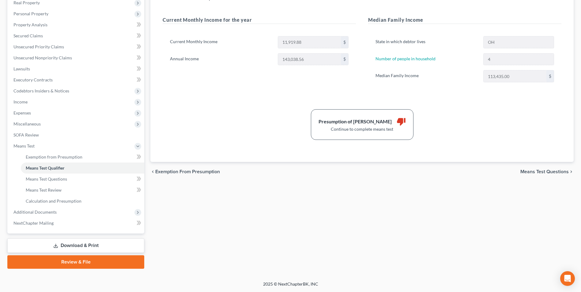
click at [41, 211] on span "Additional Documents" at bounding box center [34, 212] width 43 height 5
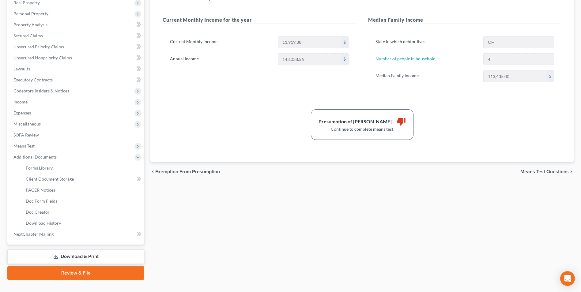
click at [59, 158] on span "Additional Documents" at bounding box center [77, 157] width 136 height 11
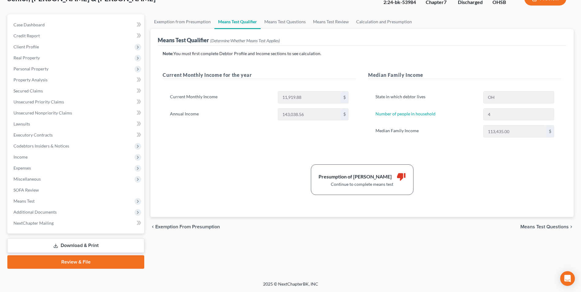
scroll to position [44, 0]
